Goal: Register for event/course

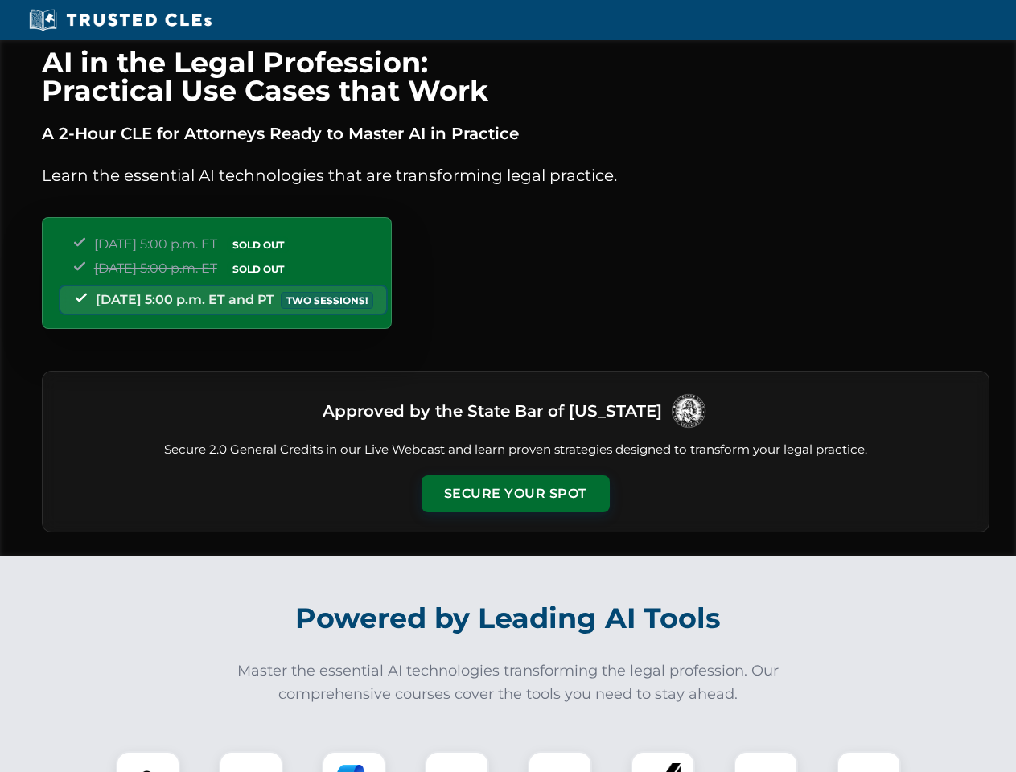
click at [515, 494] on button "Secure Your Spot" at bounding box center [515, 493] width 188 height 37
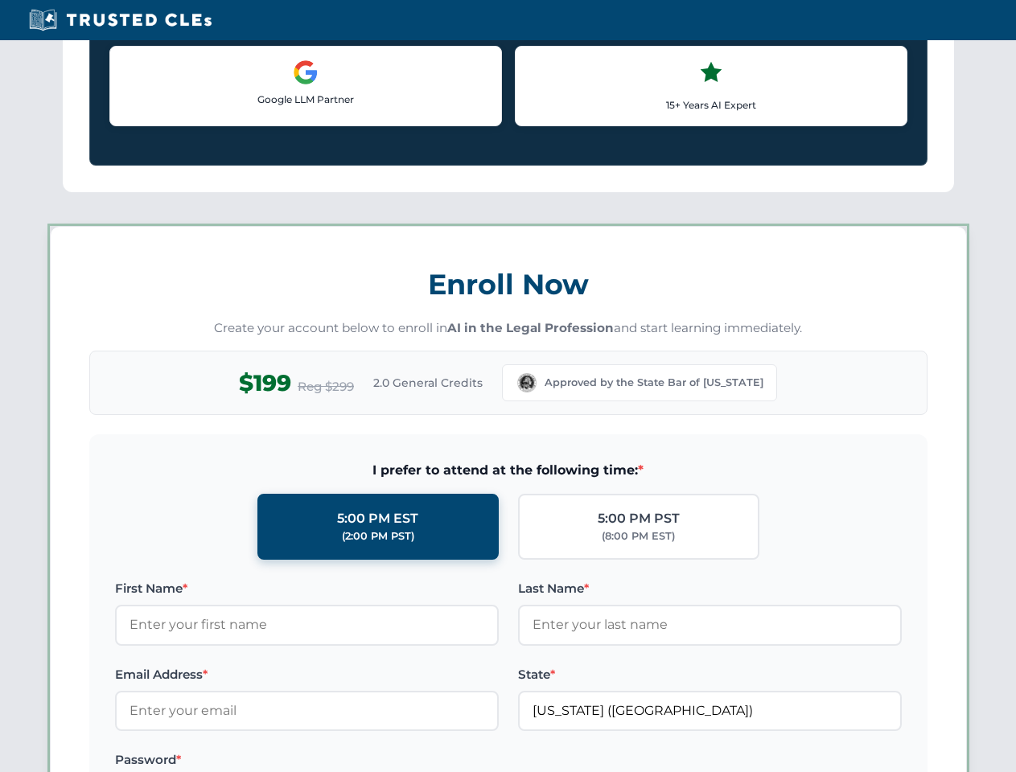
click at [251, 762] on label "Password *" at bounding box center [307, 759] width 384 height 19
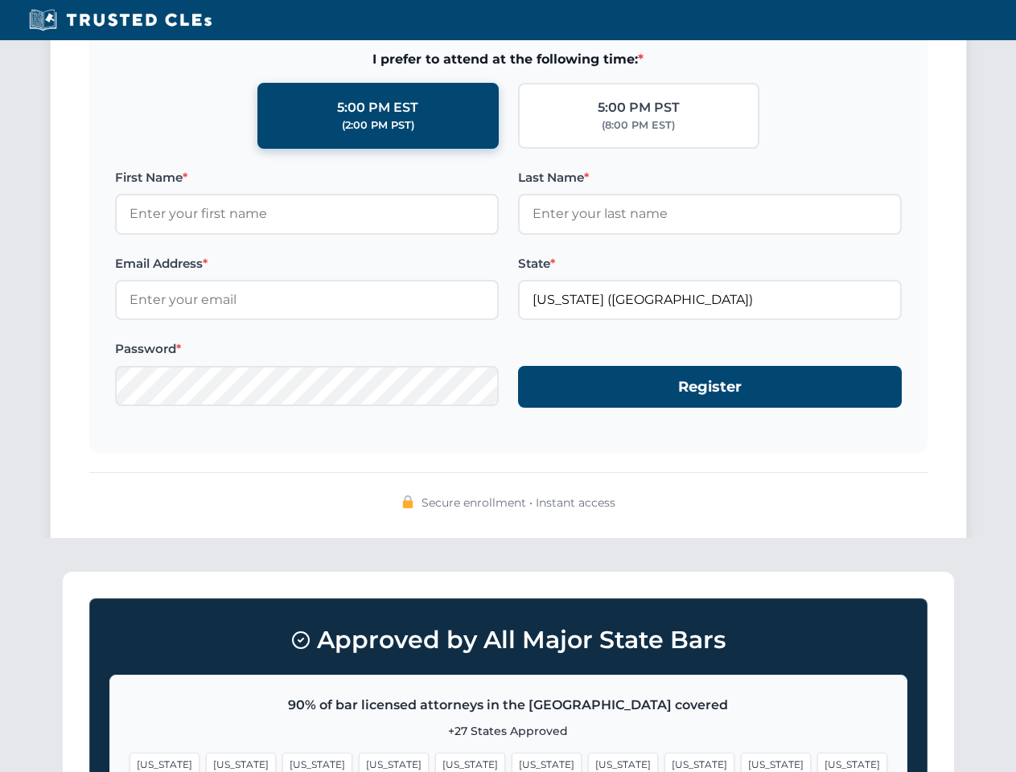
click at [588, 762] on span "[US_STATE]" at bounding box center [623, 764] width 70 height 23
click at [741, 762] on span "[US_STATE]" at bounding box center [776, 764] width 70 height 23
